Goal: Task Accomplishment & Management: Use online tool/utility

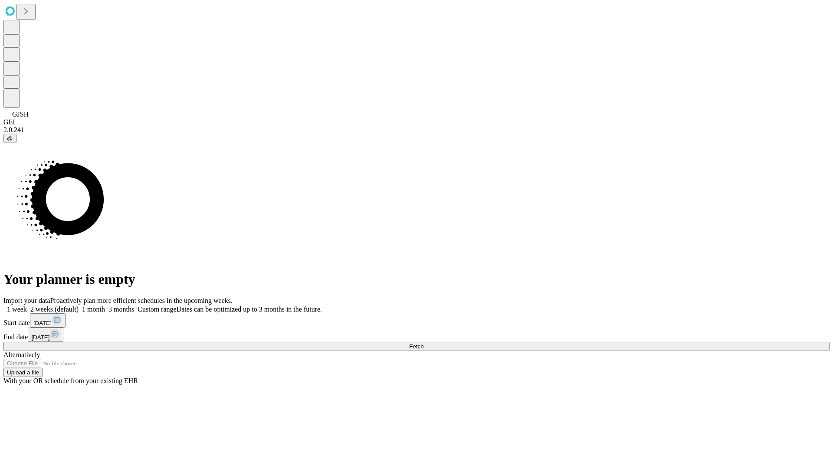
click at [423, 344] on span "Fetch" at bounding box center [416, 347] width 14 height 7
